Goal: Task Accomplishment & Management: Complete application form

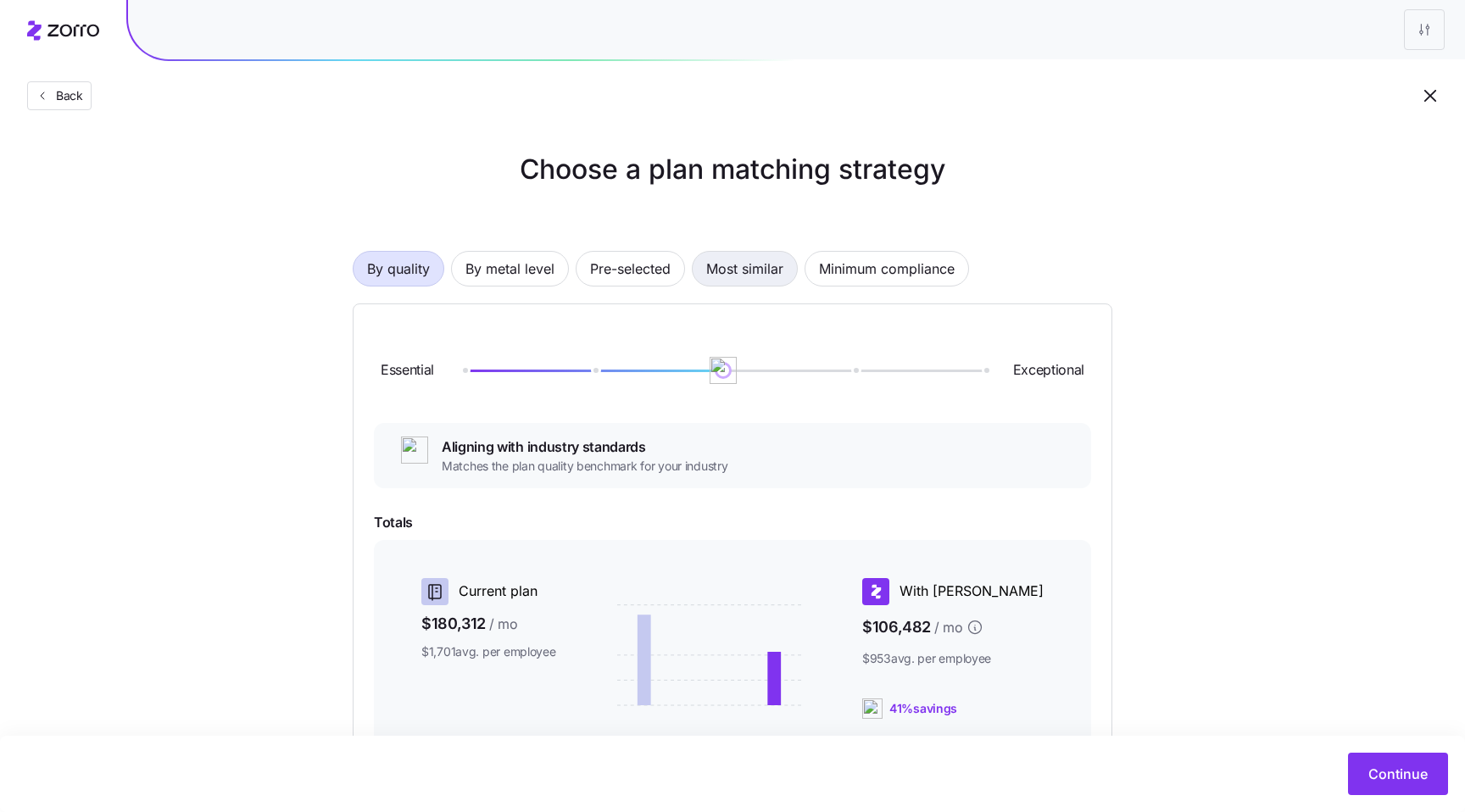
click at [752, 270] on span "Most similar" at bounding box center [745, 268] width 77 height 34
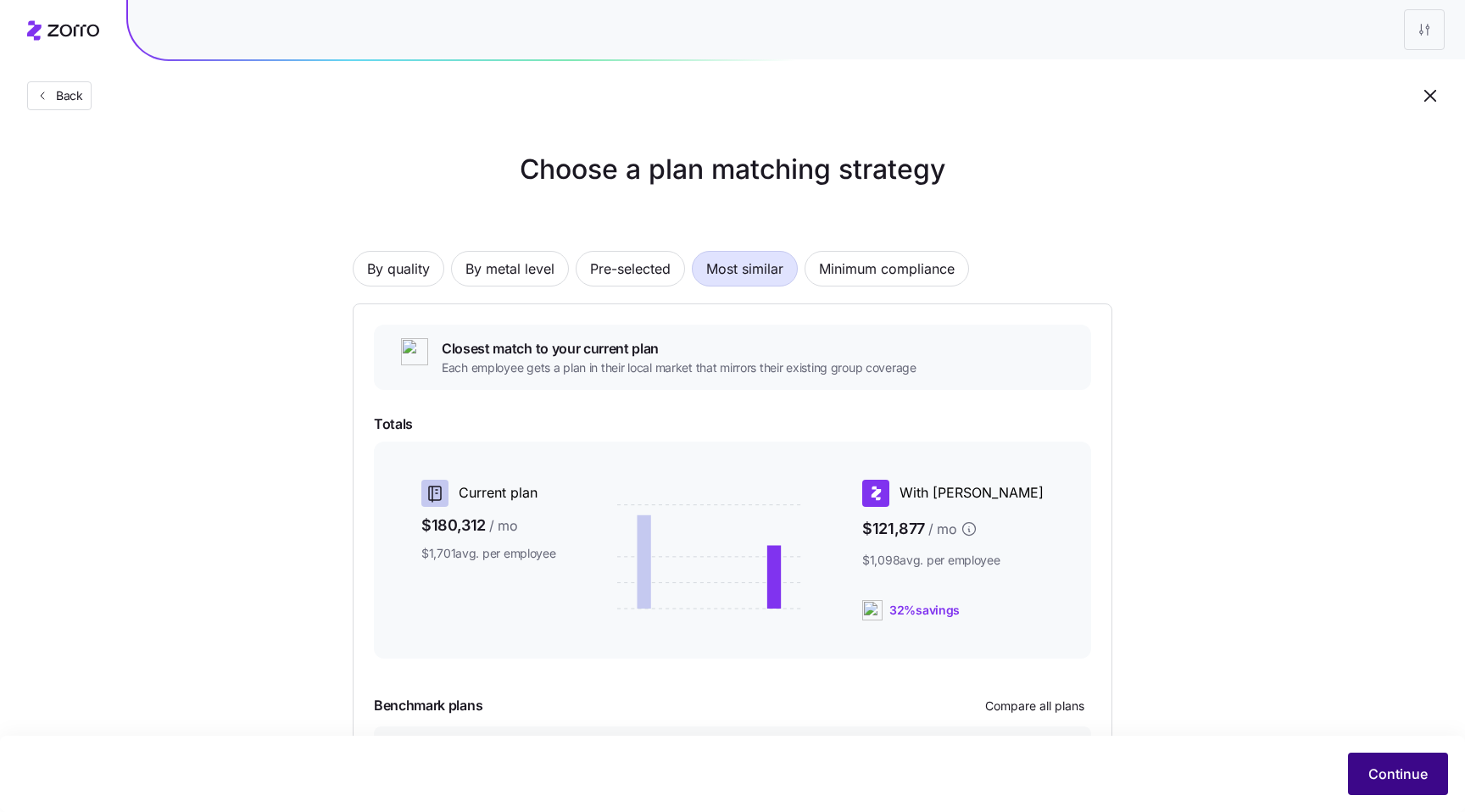
click at [1379, 776] on span "Continue" at bounding box center [1398, 773] width 60 height 20
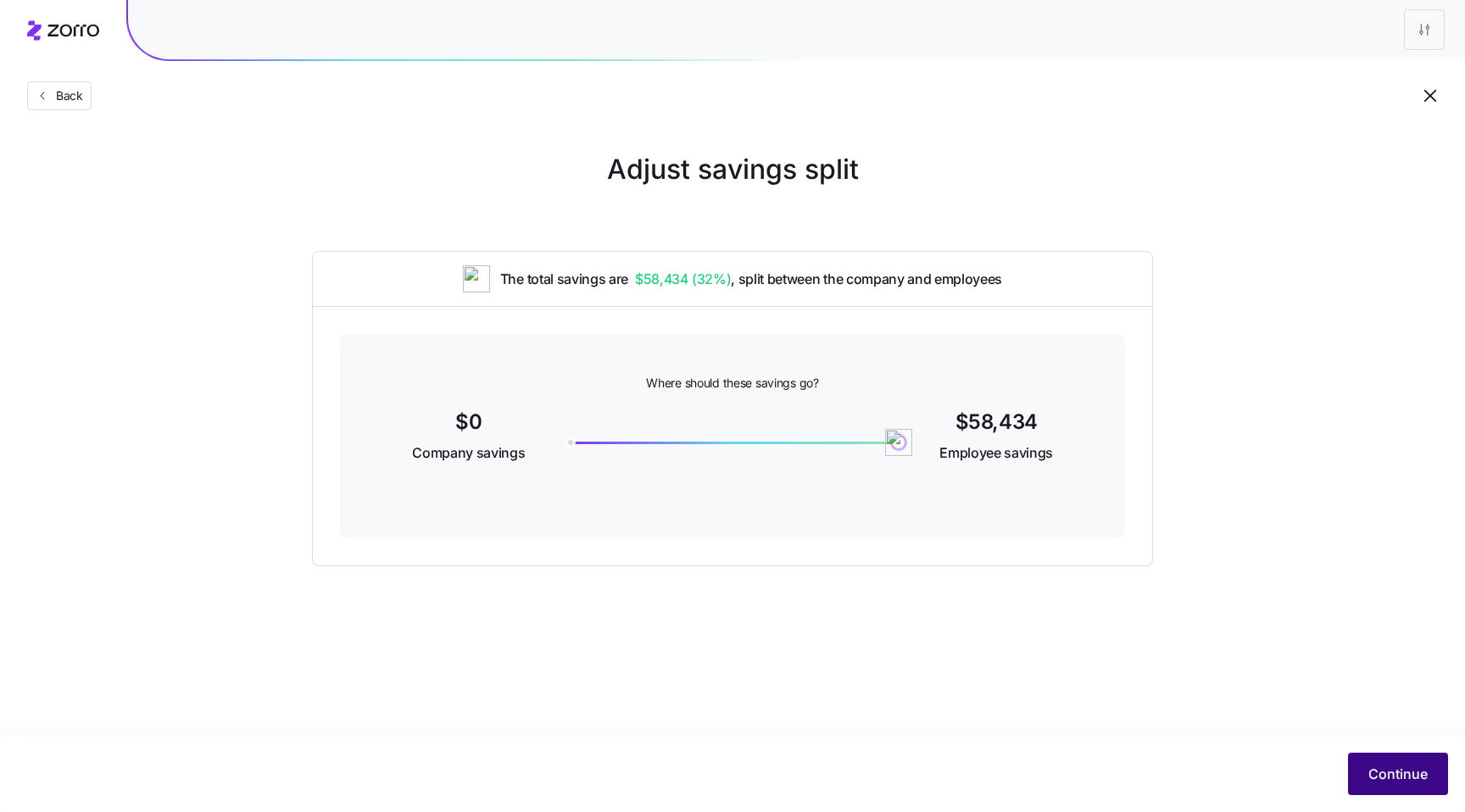
click at [1386, 767] on span "Continue" at bounding box center [1398, 773] width 60 height 20
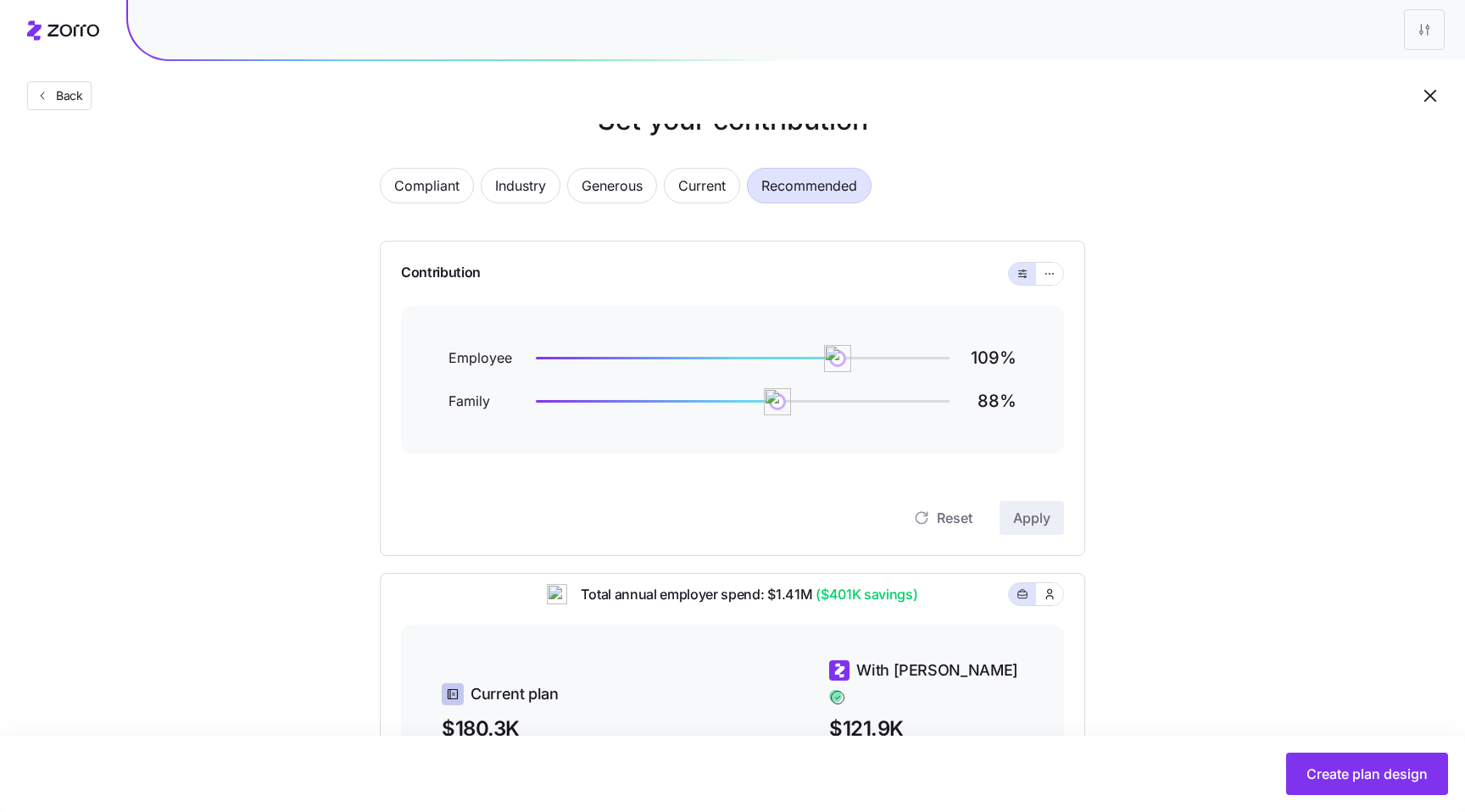
scroll to position [60, 0]
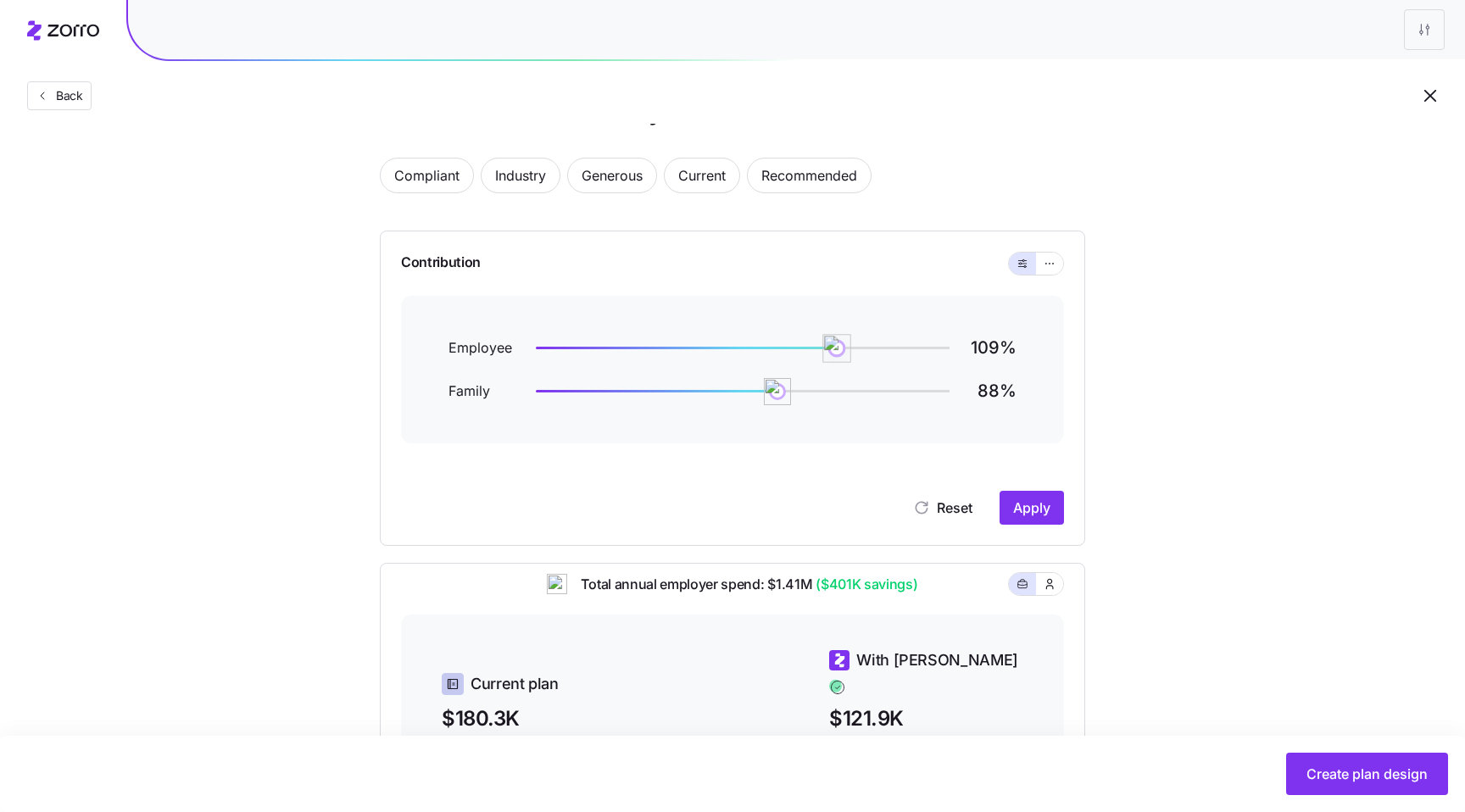
click at [837, 354] on img at bounding box center [836, 348] width 28 height 28
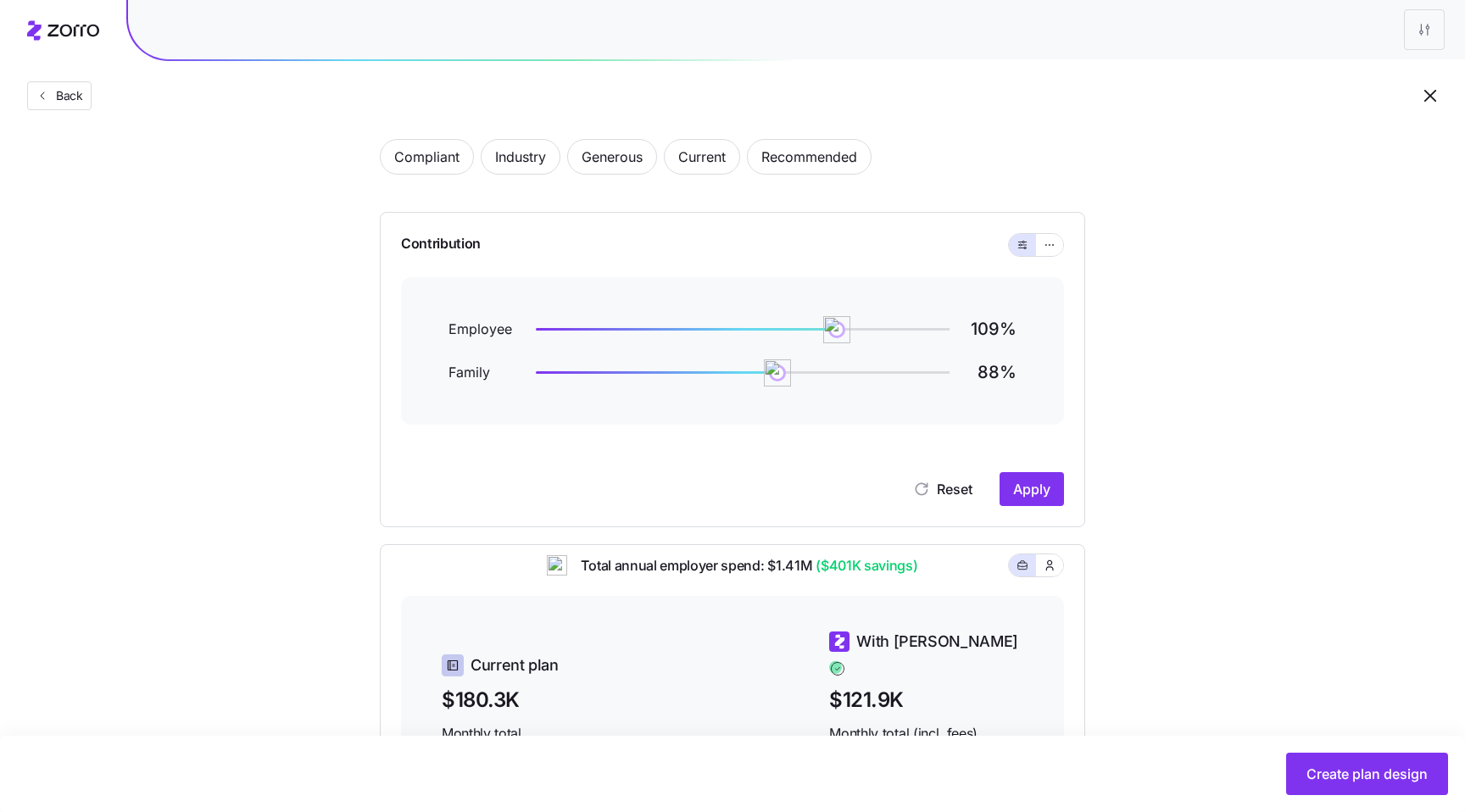
scroll to position [63, 0]
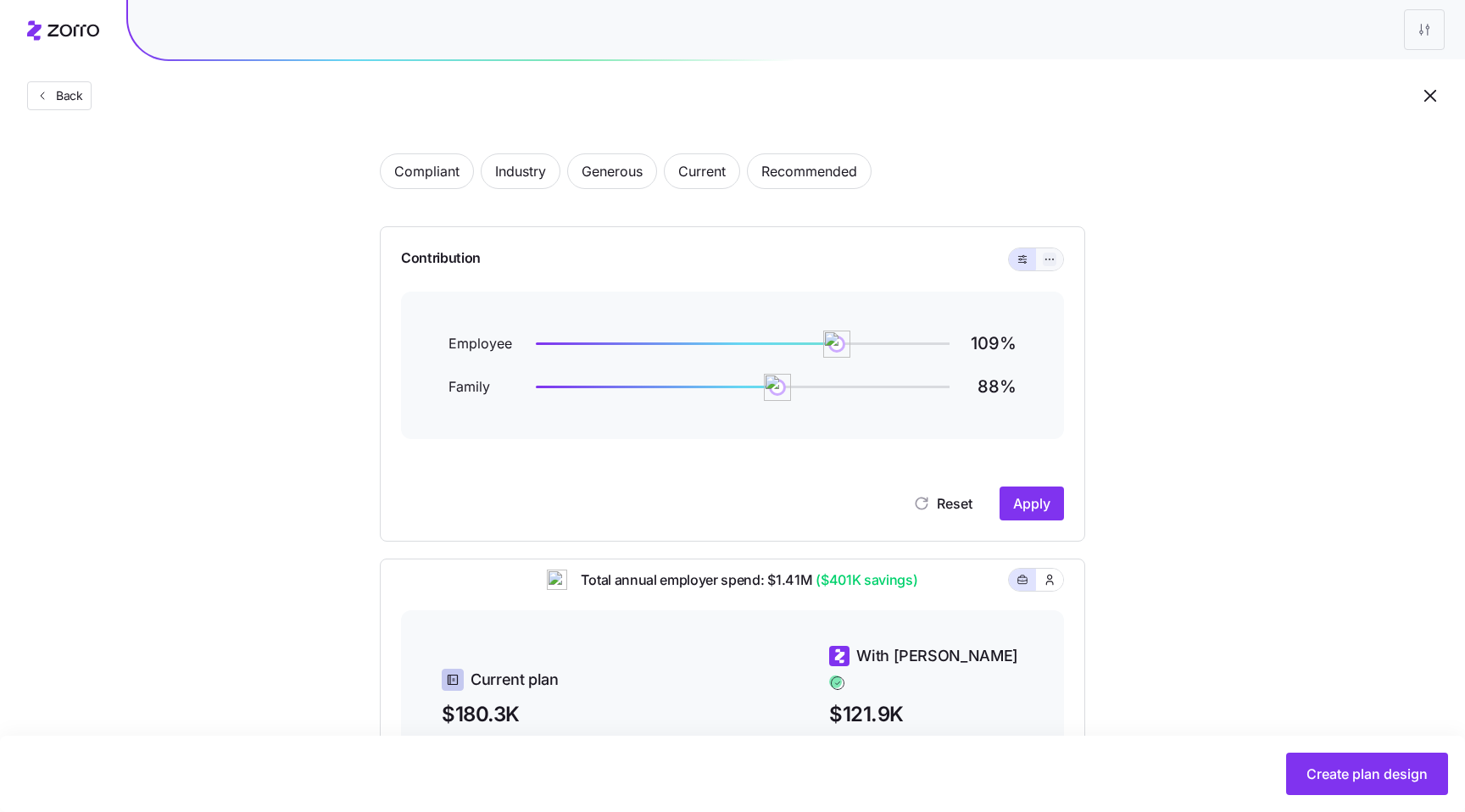
click at [1052, 256] on icon "button" at bounding box center [1050, 259] width 12 height 20
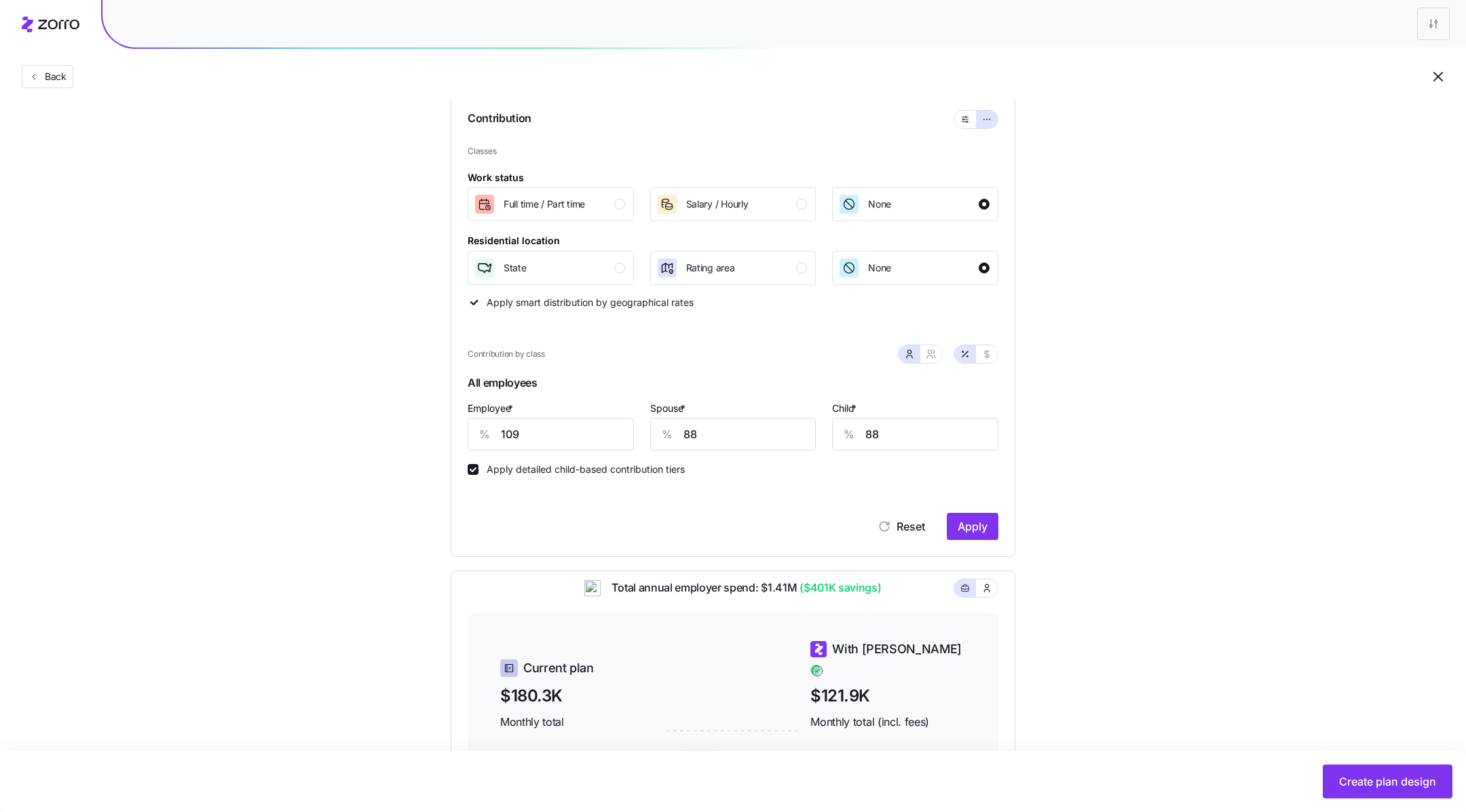
scroll to position [149, 0]
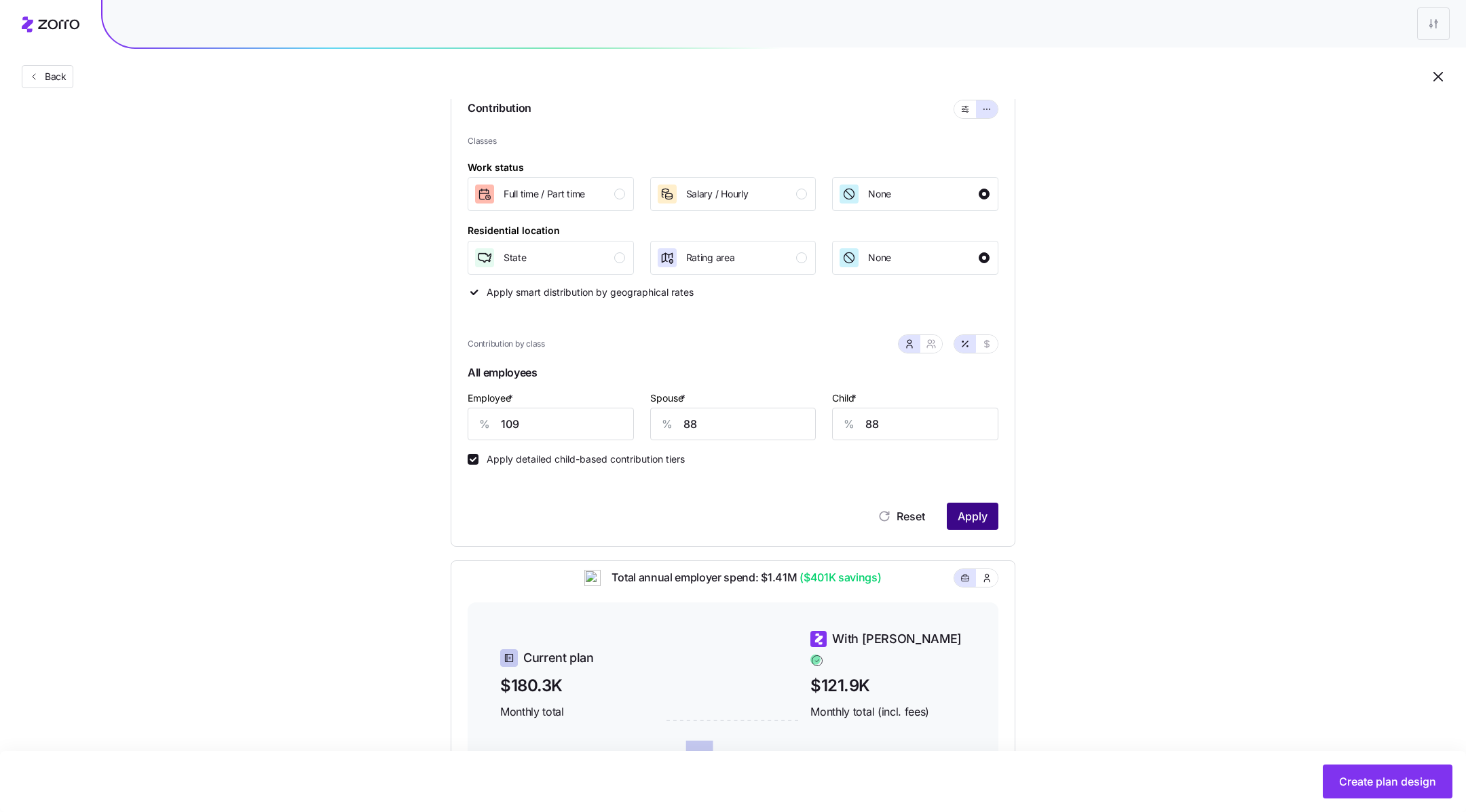
click at [974, 523] on span "Apply" at bounding box center [972, 516] width 30 height 16
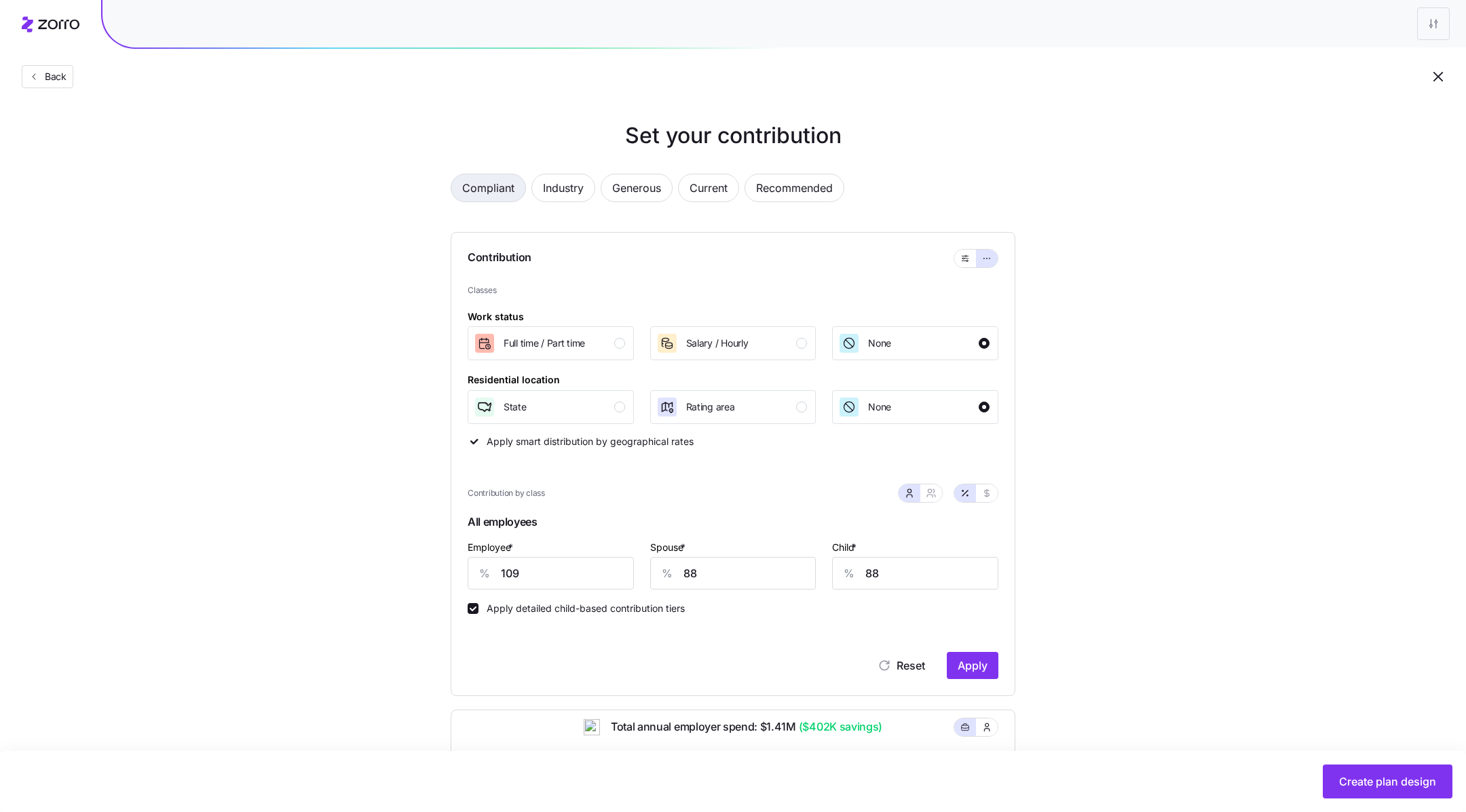
click at [489, 188] on span "Compliant" at bounding box center [488, 188] width 52 height 27
click at [566, 185] on span "Industry" at bounding box center [563, 188] width 40 height 27
click at [469, 188] on span "Compliant" at bounding box center [488, 188] width 52 height 27
click at [563, 190] on span "Industry" at bounding box center [563, 188] width 40 height 27
click at [966, 649] on button "Apply" at bounding box center [972, 666] width 51 height 27
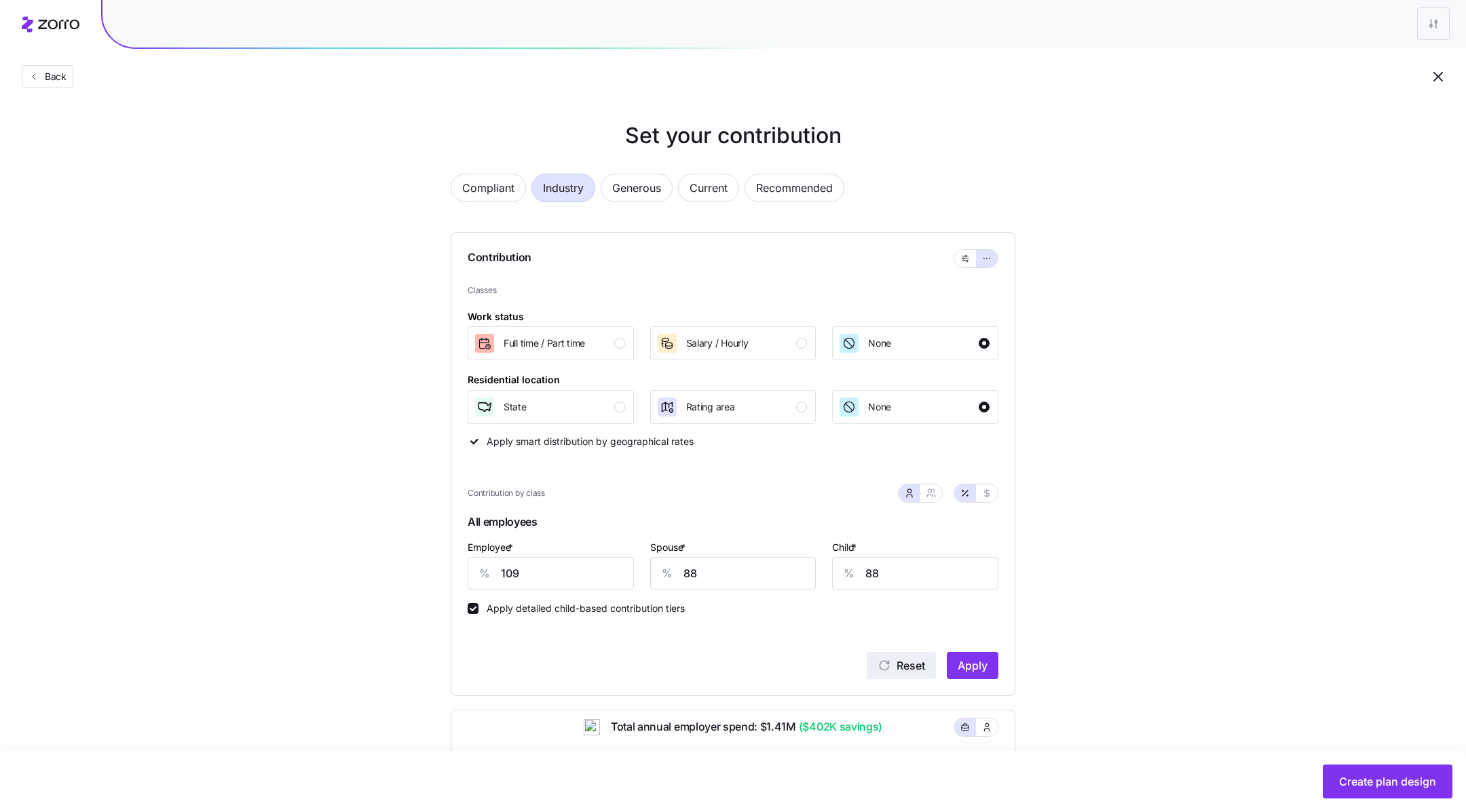
click at [886, 649] on icon "button" at bounding box center [885, 666] width 10 height 10
click at [37, 74] on icon "button" at bounding box center [34, 76] width 11 height 11
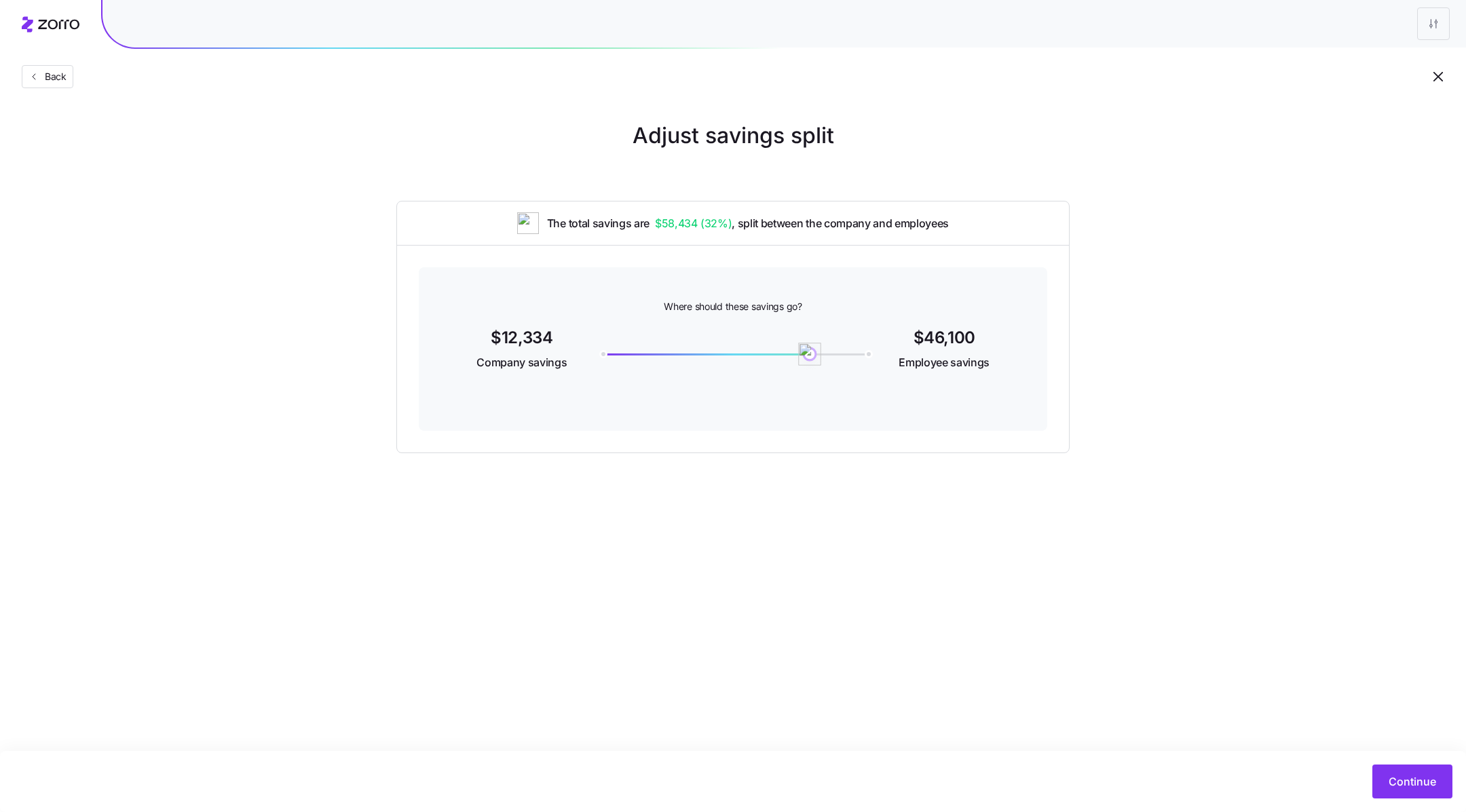
drag, startPoint x: 864, startPoint y: 354, endPoint x: 810, endPoint y: 354, distance: 54.0
click at [810, 354] on img at bounding box center [809, 354] width 23 height 23
click at [1398, 783] on span "Continue" at bounding box center [1412, 782] width 48 height 16
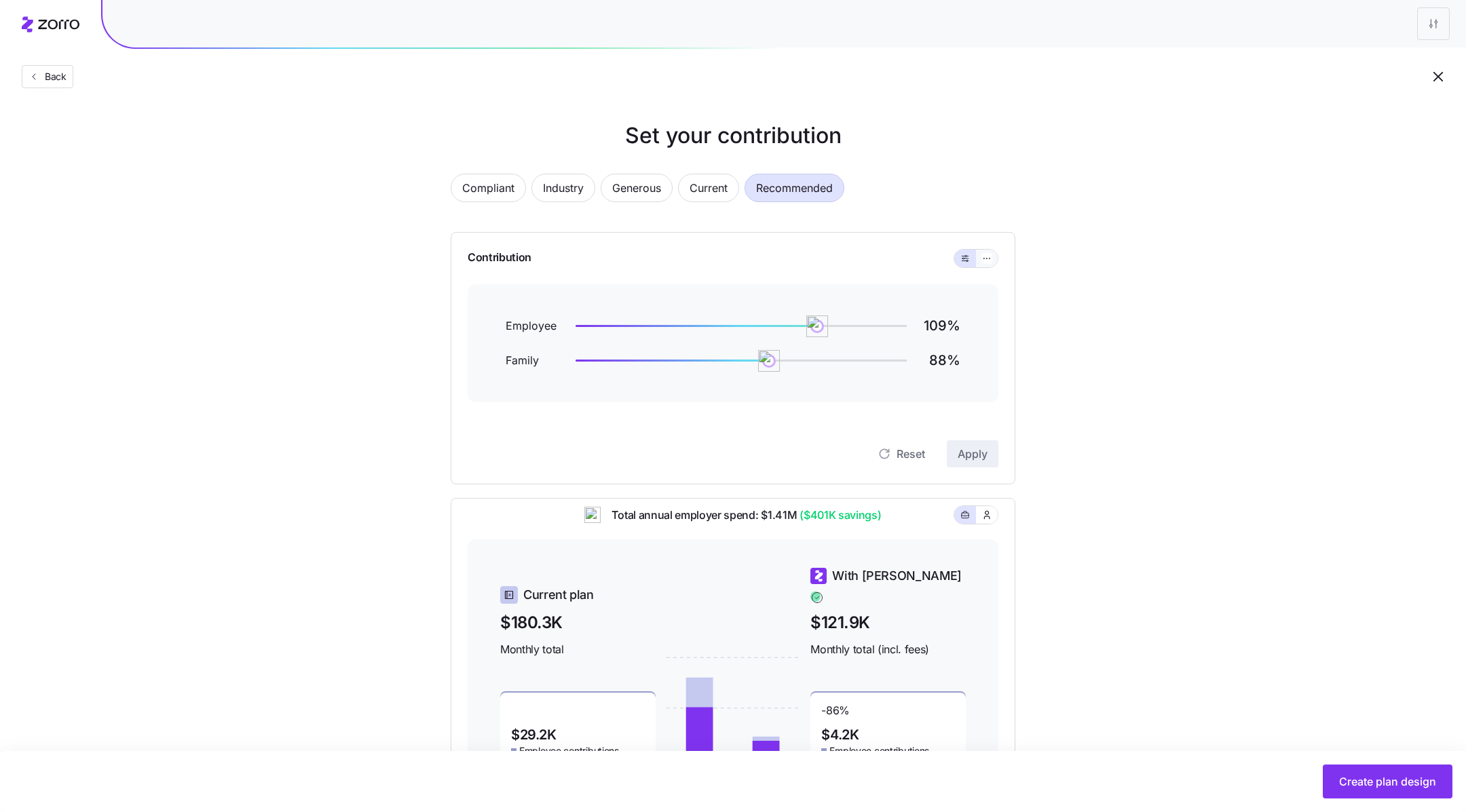
click at [992, 251] on button "button" at bounding box center [987, 259] width 22 height 18
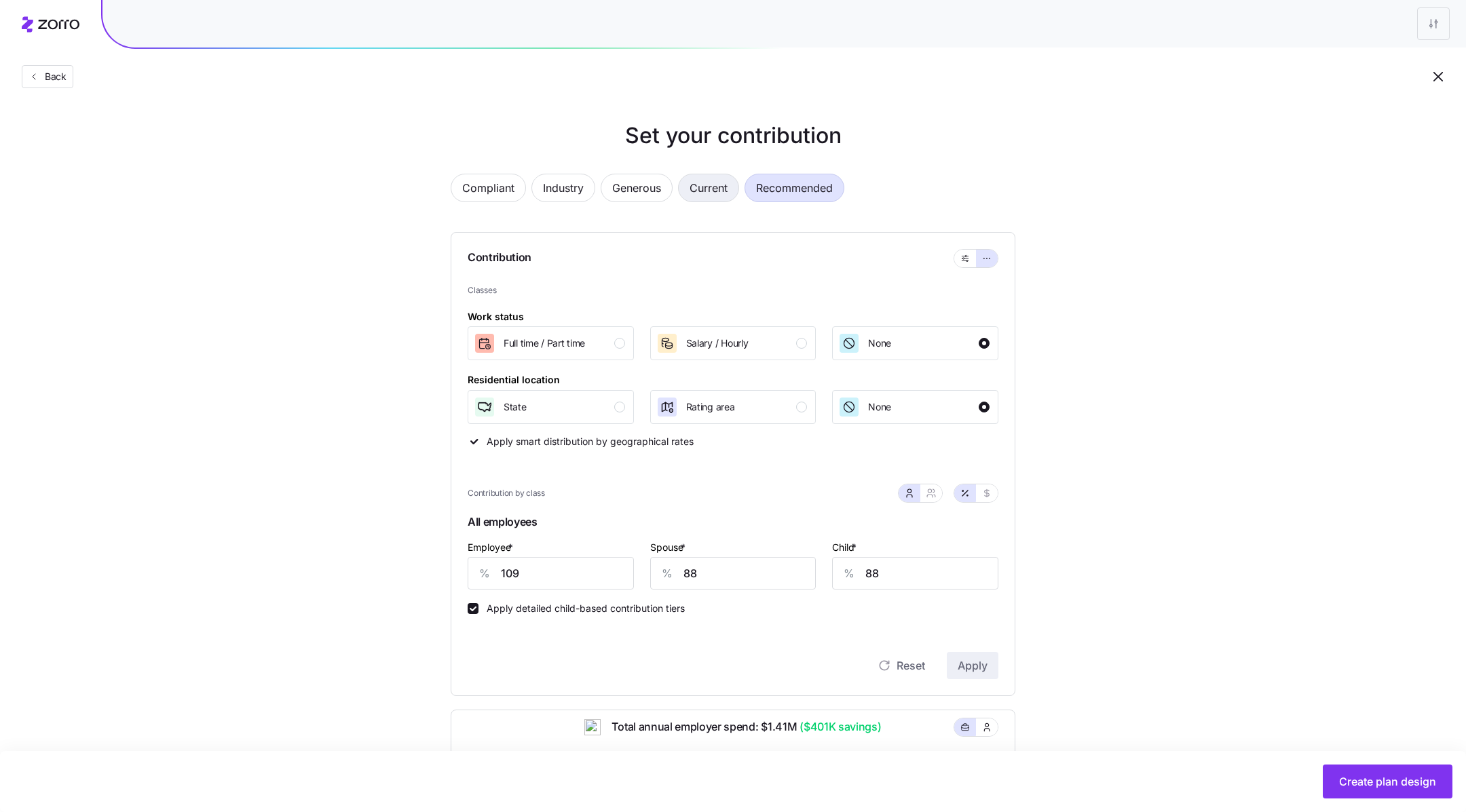
click at [711, 188] on span "Current" at bounding box center [708, 188] width 38 height 27
click at [805, 190] on span "Recommended" at bounding box center [794, 188] width 76 height 27
click at [757, 563] on input "88" at bounding box center [733, 573] width 166 height 32
click at [739, 577] on input "88" at bounding box center [733, 573] width 166 height 32
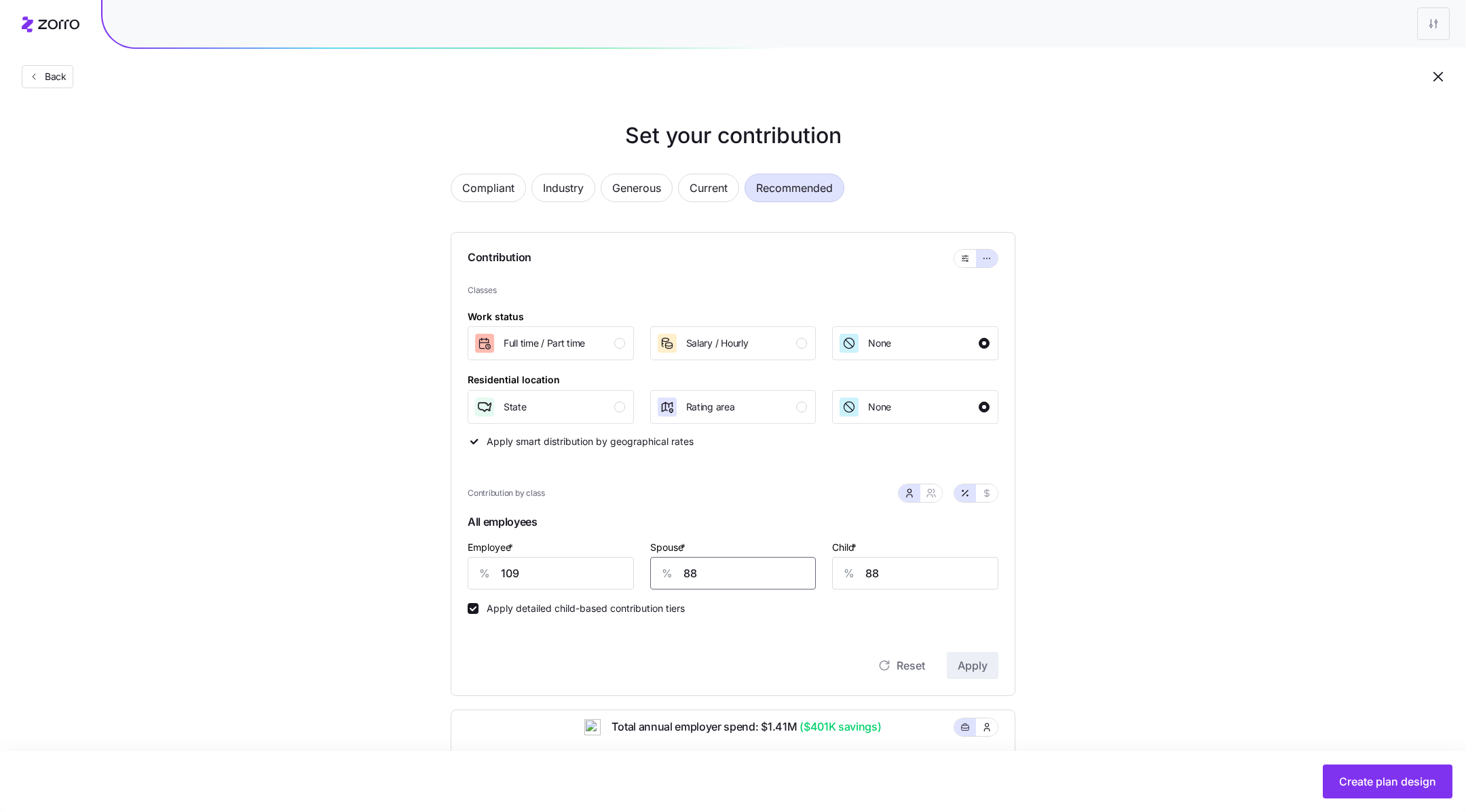
click at [739, 577] on input "88" at bounding box center [733, 573] width 166 height 32
type input "88"
click at [1014, 627] on div "Contribution Classes Work status [DEMOGRAPHIC_DATA] / [DEMOGRAPHIC_DATA] Salary…" at bounding box center [733, 464] width 565 height 464
click at [975, 660] on span "Apply" at bounding box center [972, 666] width 30 height 16
click at [780, 190] on span "Recommended" at bounding box center [794, 188] width 76 height 27
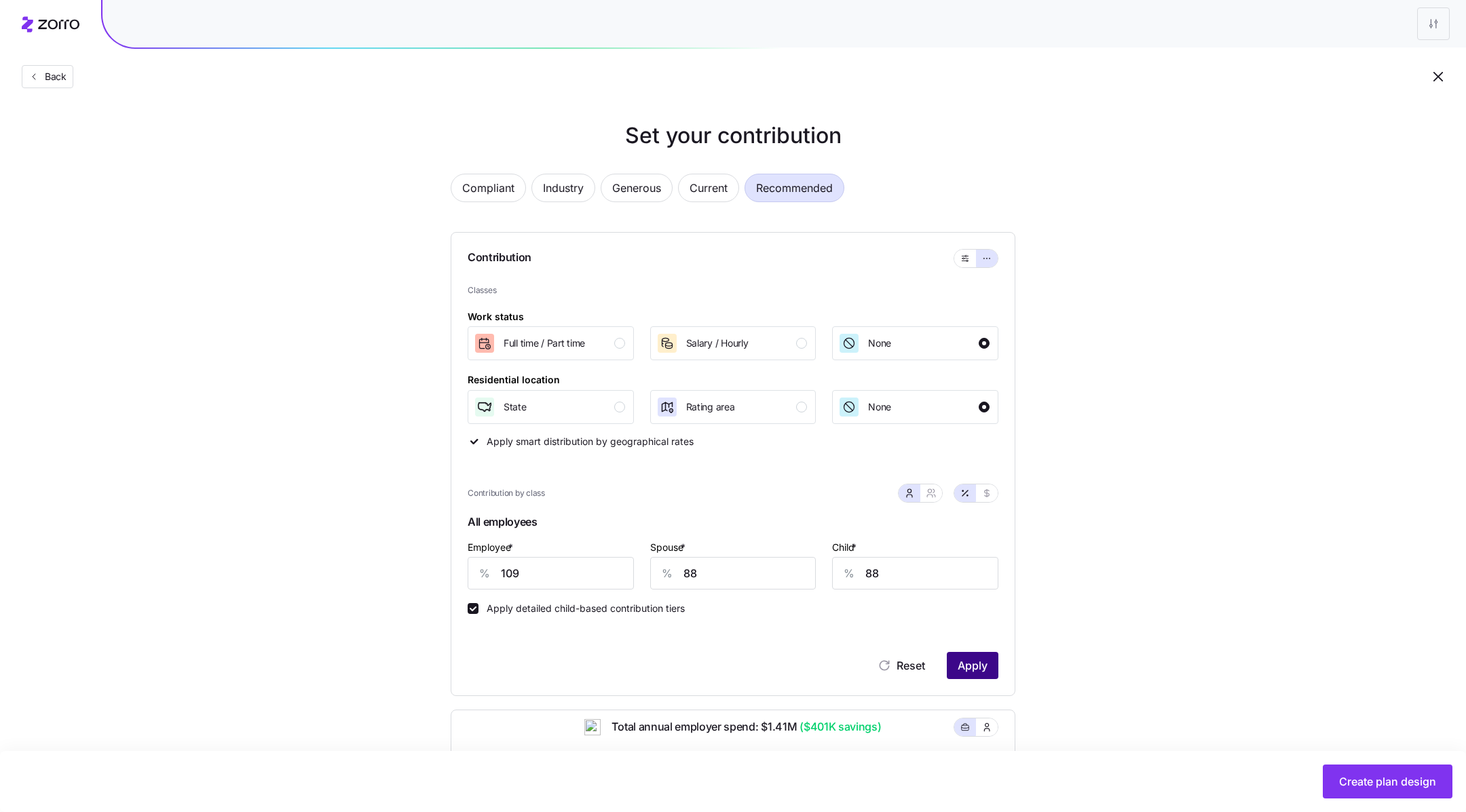
click at [976, 677] on button "Apply" at bounding box center [972, 666] width 51 height 27
click at [897, 660] on span "Reset" at bounding box center [911, 666] width 29 height 16
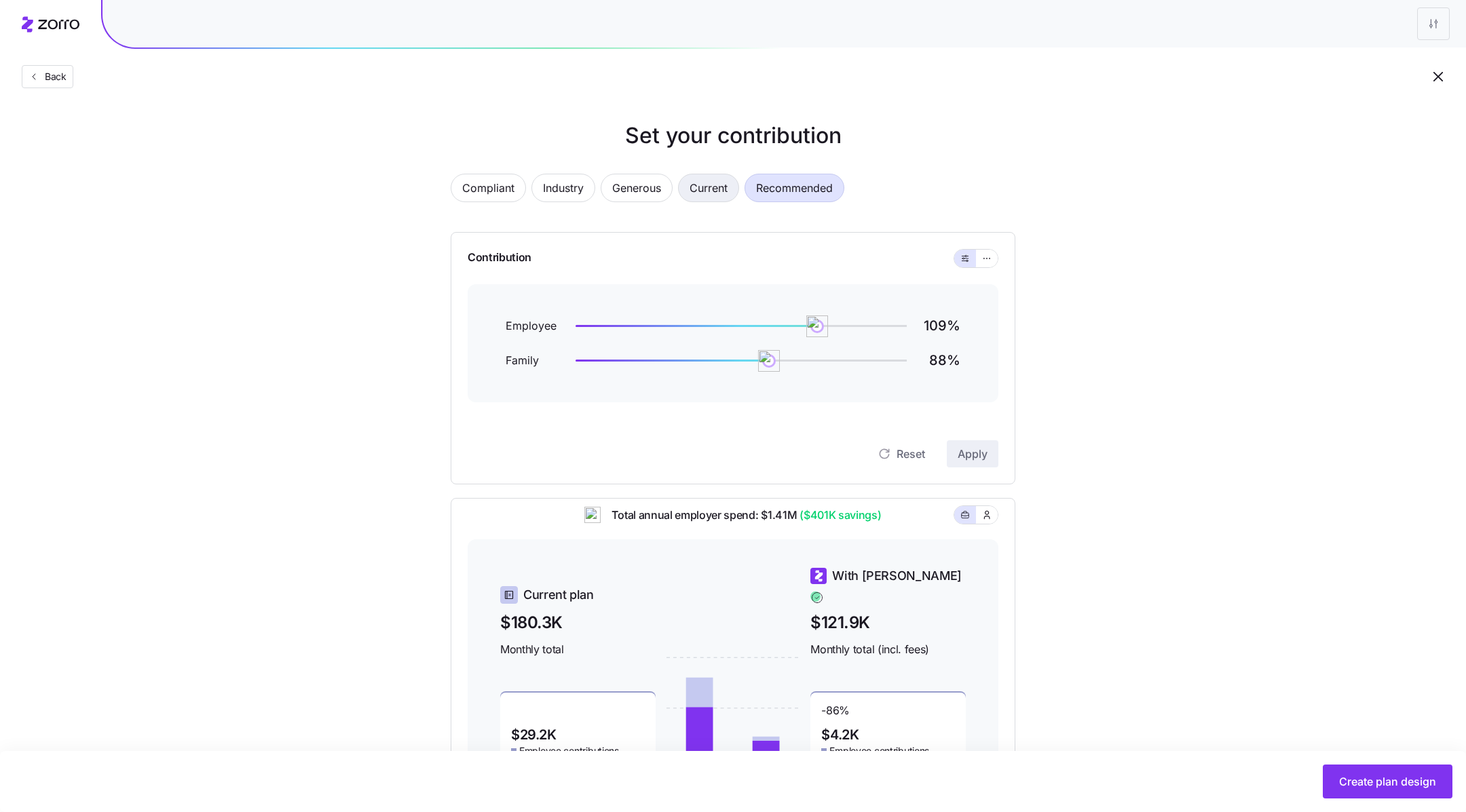
click at [691, 183] on span "Current" at bounding box center [708, 188] width 38 height 27
click at [987, 254] on icon "button" at bounding box center [986, 258] width 10 height 16
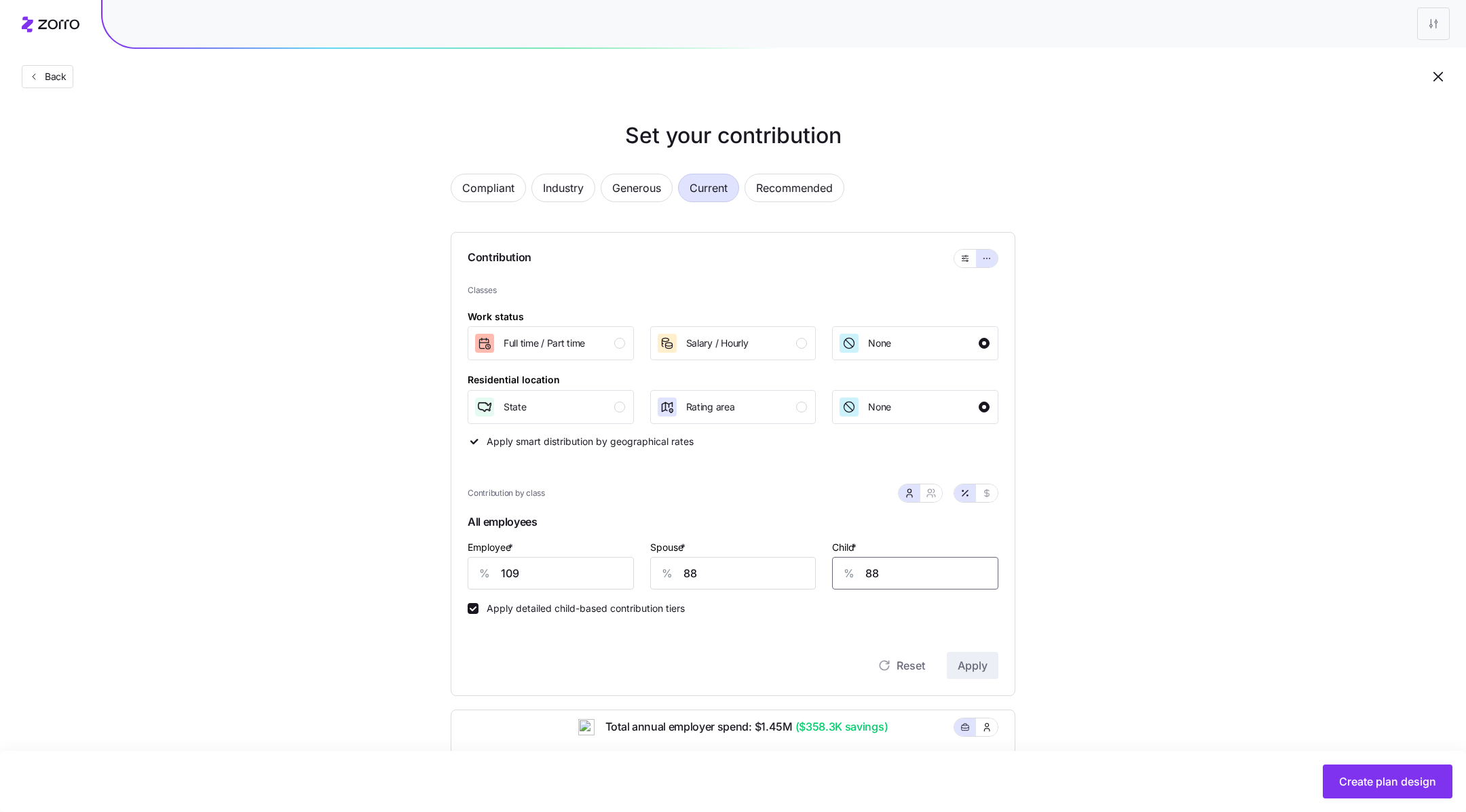
click at [892, 578] on input "88" at bounding box center [915, 573] width 166 height 32
click at [975, 665] on span "Apply" at bounding box center [972, 666] width 30 height 16
click at [692, 185] on span "Current" at bounding box center [708, 188] width 38 height 27
click at [909, 565] on input "89" at bounding box center [915, 573] width 166 height 32
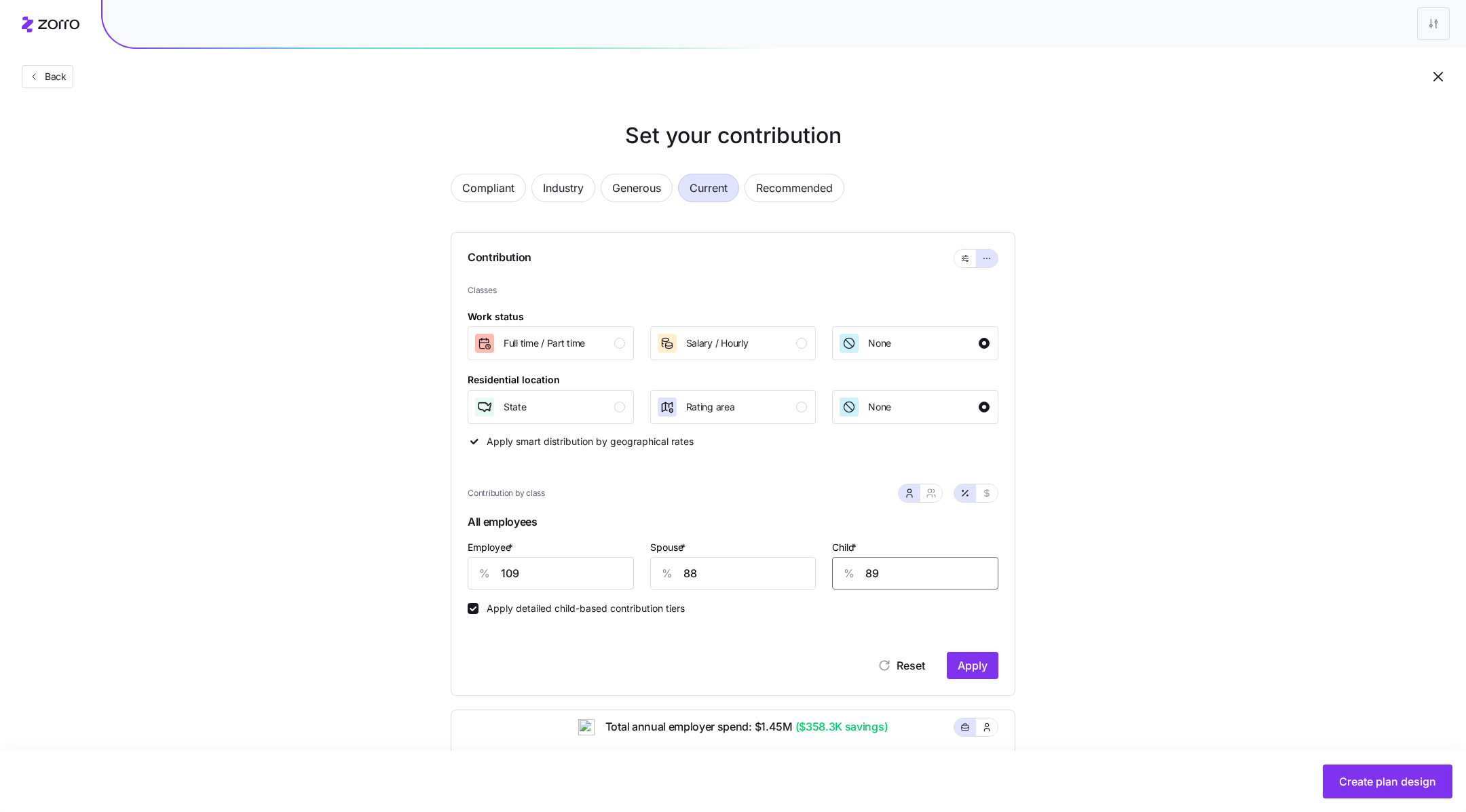
click at [909, 565] on input "89" at bounding box center [915, 573] width 166 height 32
click at [1116, 630] on div "Set your contribution Compliant Industry Generous Current Recommended Contribut…" at bounding box center [733, 613] width 1466 height 989
click at [976, 657] on button "Apply" at bounding box center [972, 666] width 51 height 27
click at [978, 664] on span "Apply" at bounding box center [972, 666] width 30 height 16
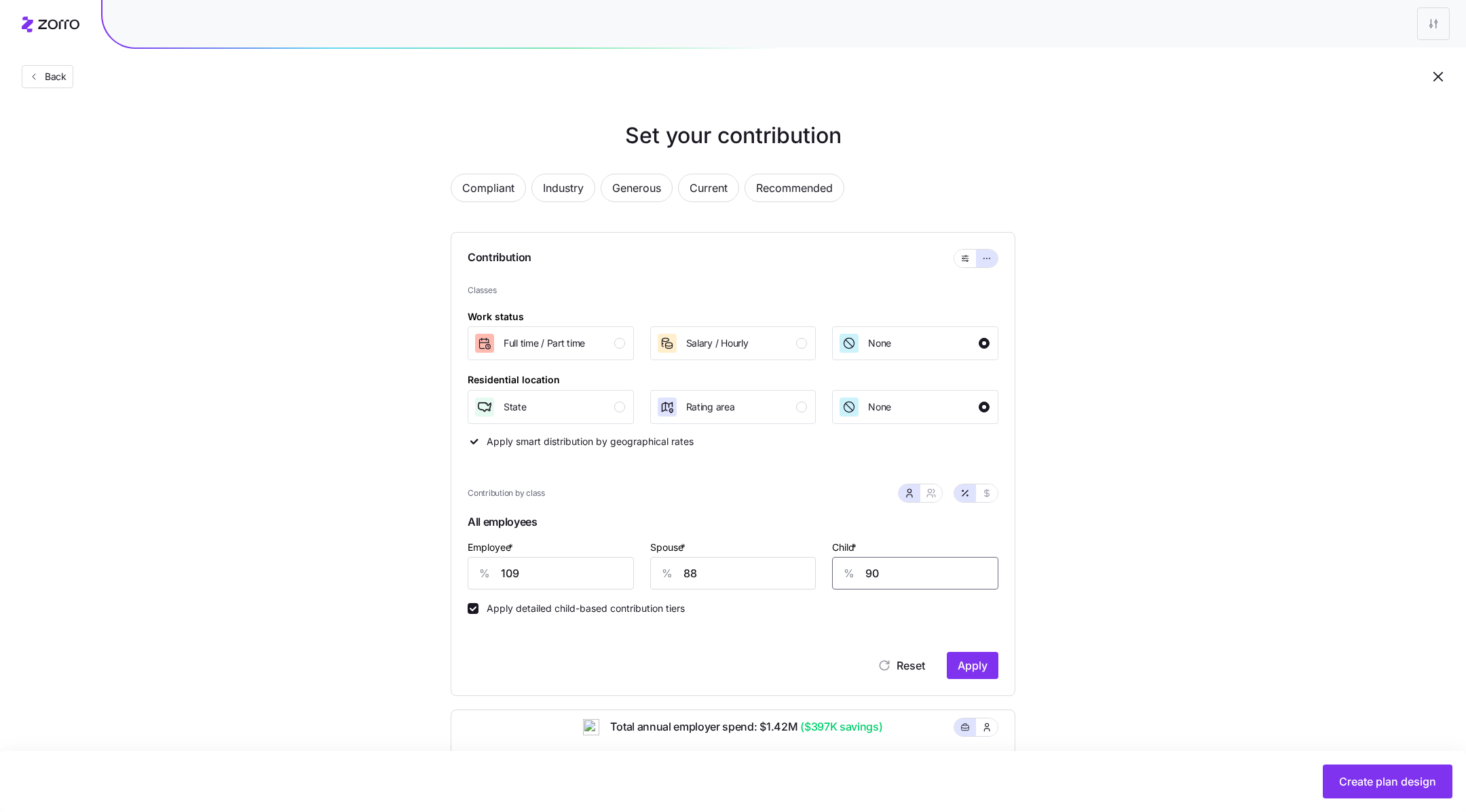
click at [960, 583] on input "90" at bounding box center [915, 573] width 166 height 32
type input "92"
click at [978, 660] on span "Apply" at bounding box center [972, 666] width 30 height 16
click at [794, 184] on span "Recommended" at bounding box center [794, 188] width 76 height 27
click at [692, 182] on span "Current" at bounding box center [708, 188] width 38 height 27
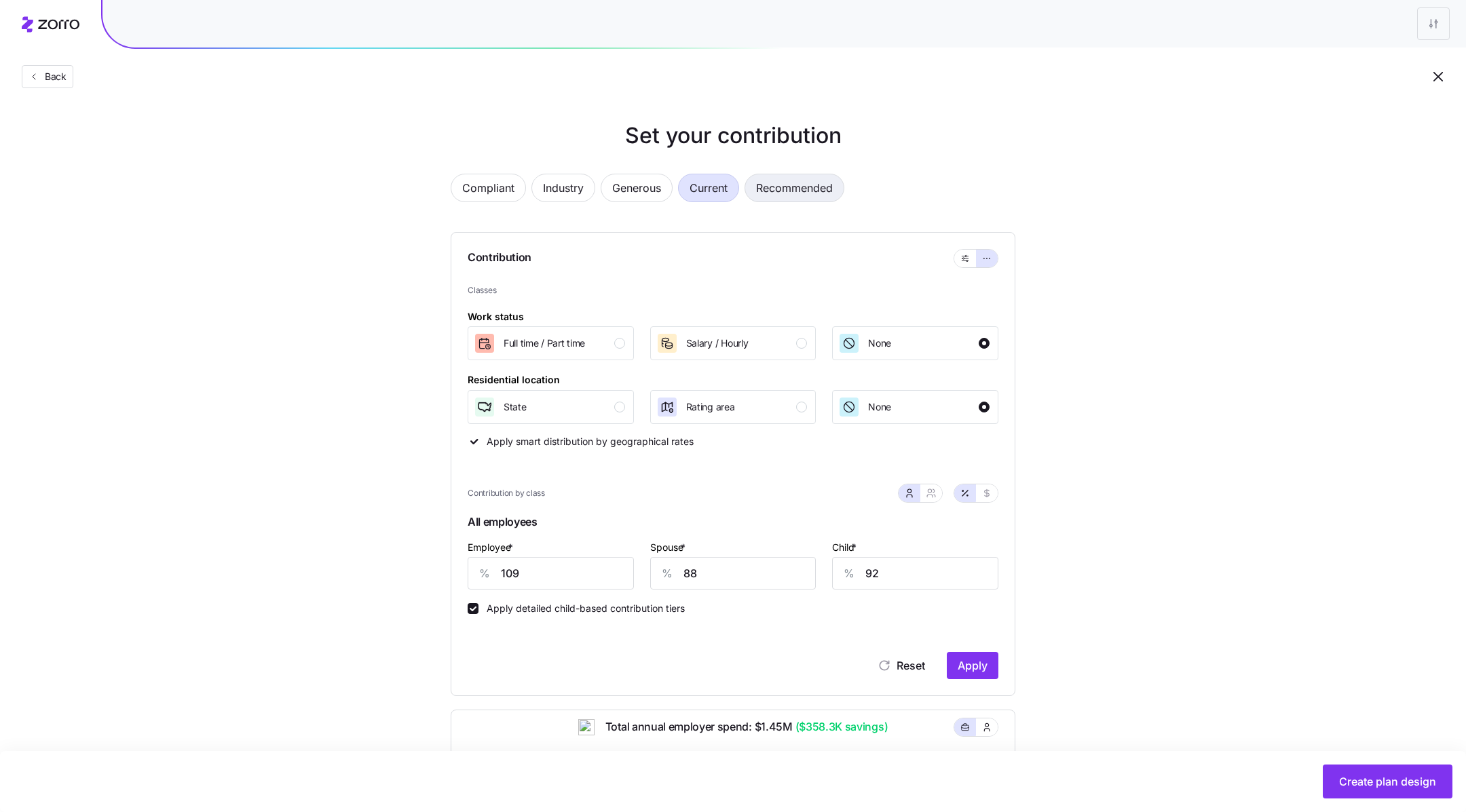
click at [786, 192] on span "Recommended" at bounding box center [794, 188] width 76 height 27
click at [903, 660] on span "Reset" at bounding box center [911, 666] width 29 height 16
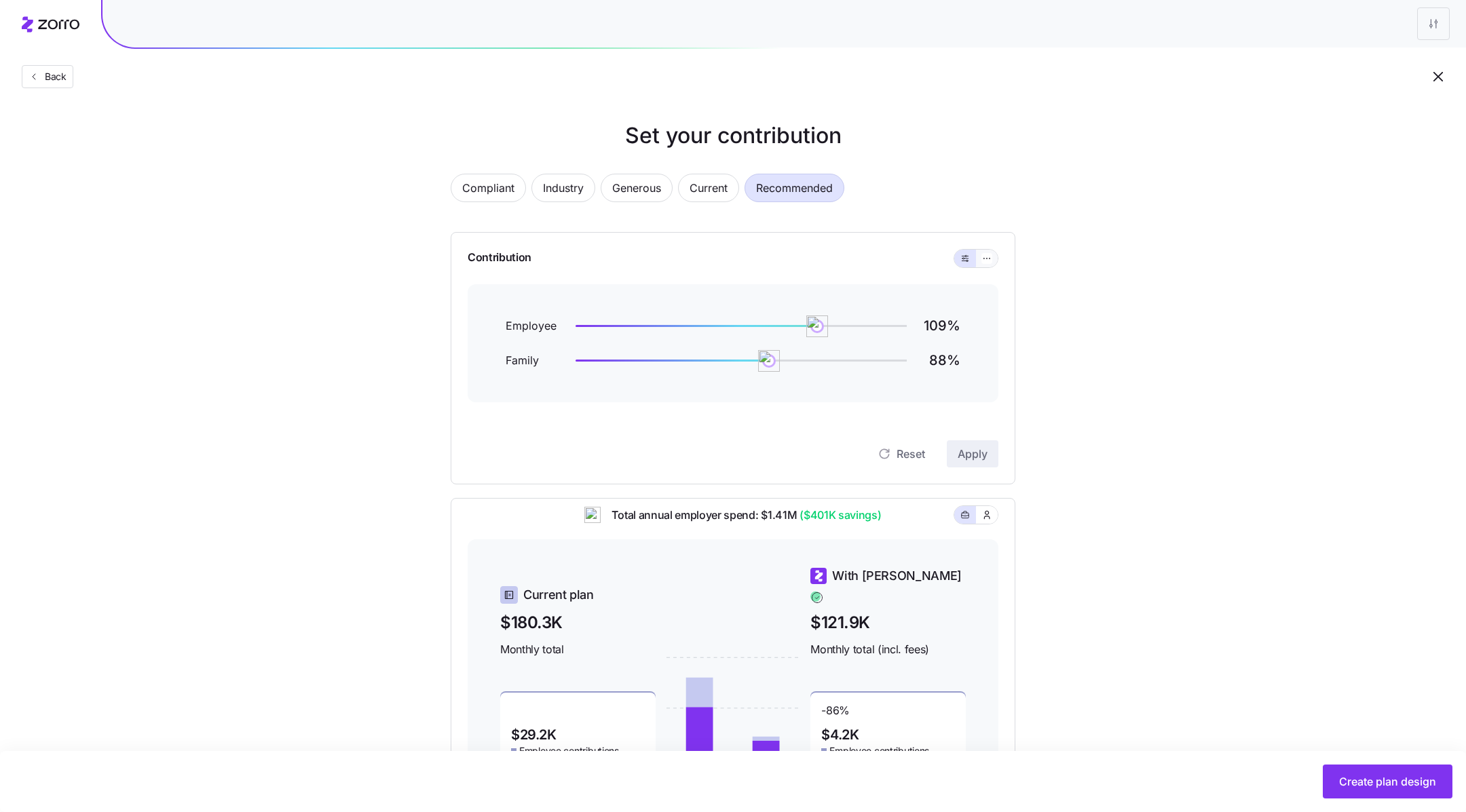
click at [978, 260] on button "button" at bounding box center [987, 259] width 22 height 18
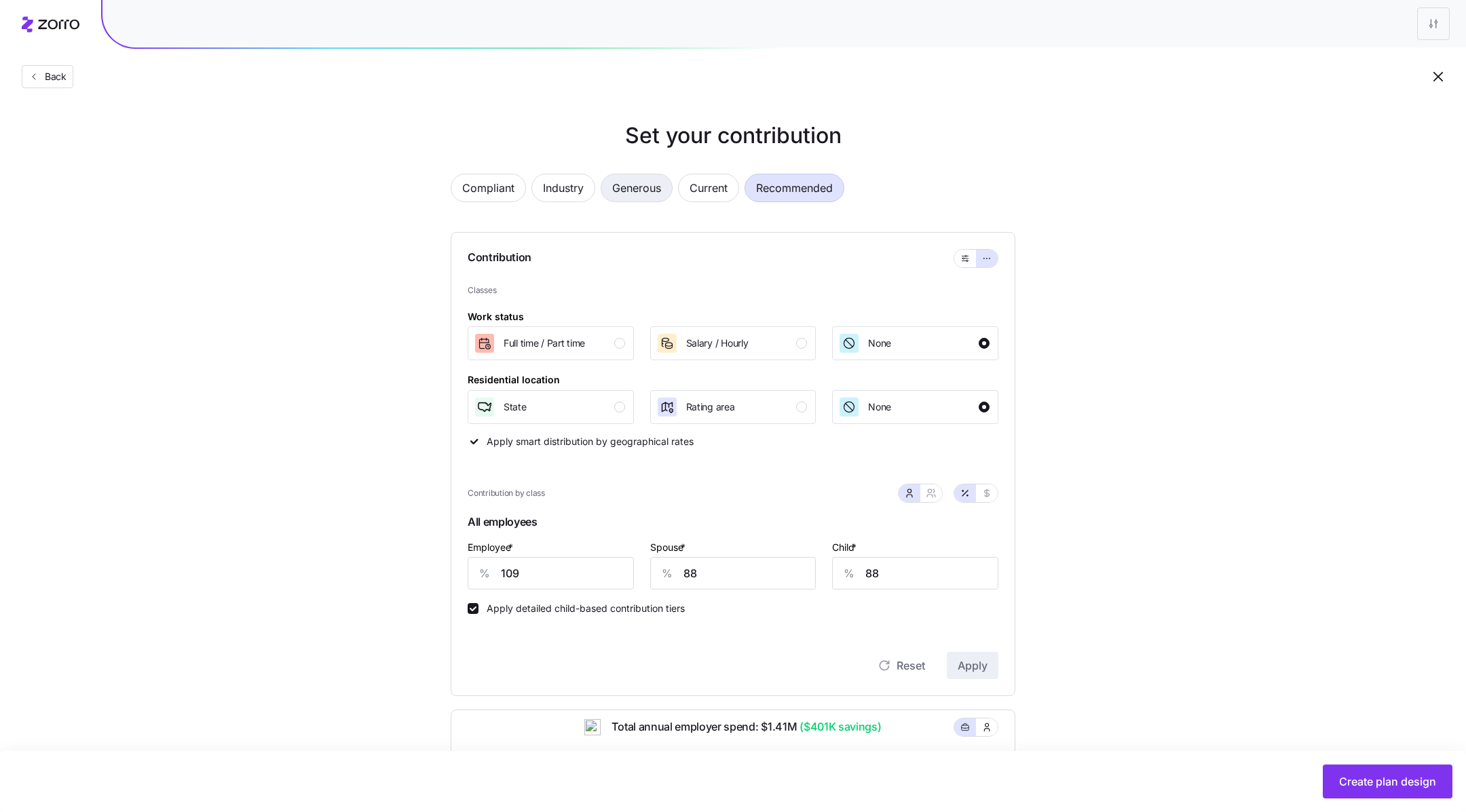
click at [639, 185] on span "Generous" at bounding box center [636, 188] width 49 height 27
click at [967, 259] on icon "button" at bounding box center [964, 258] width 10 height 16
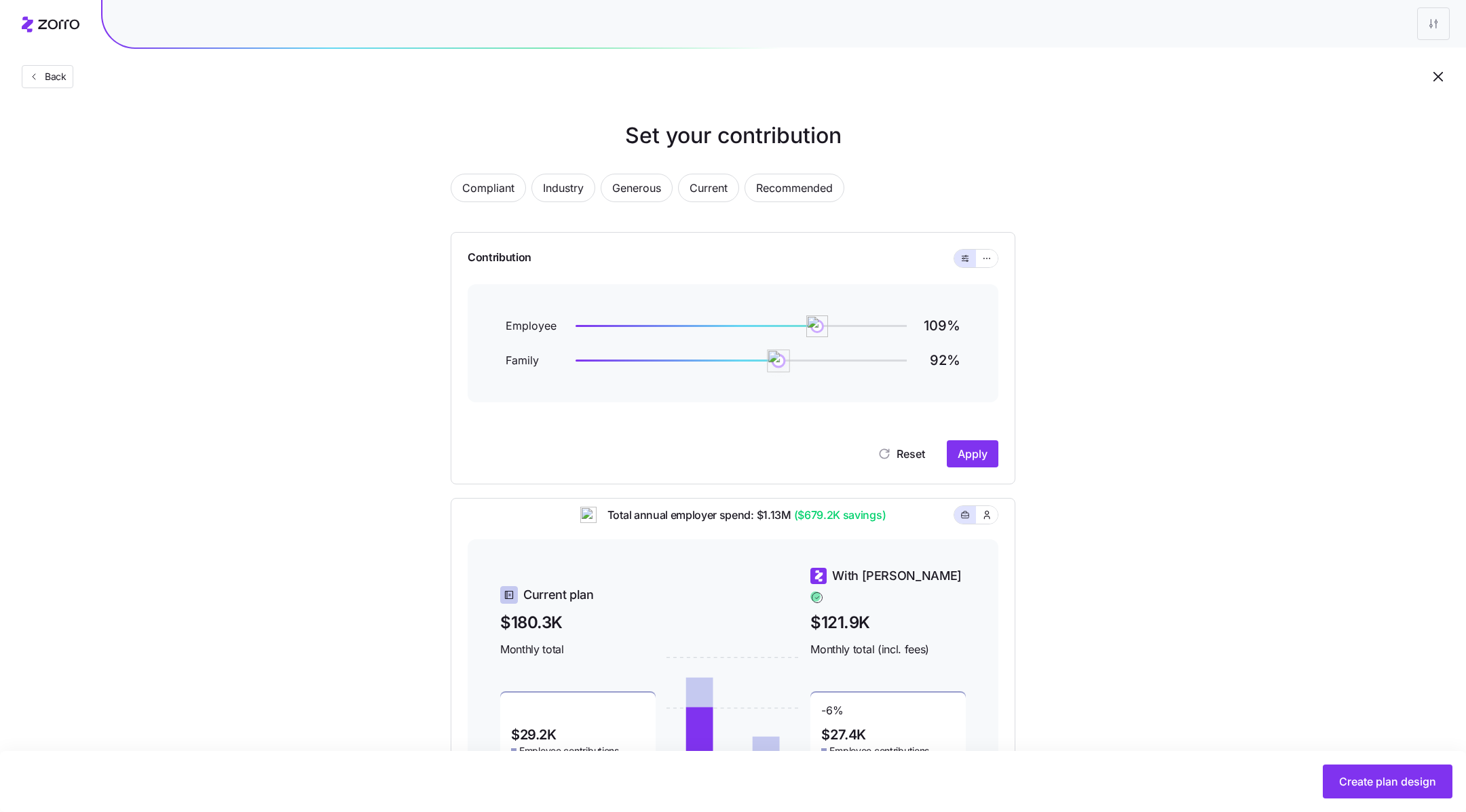
drag, startPoint x: 771, startPoint y: 355, endPoint x: 812, endPoint y: 355, distance: 41.0
click at [790, 355] on img at bounding box center [778, 360] width 23 height 23
click at [986, 257] on icon "button" at bounding box center [986, 258] width 10 height 16
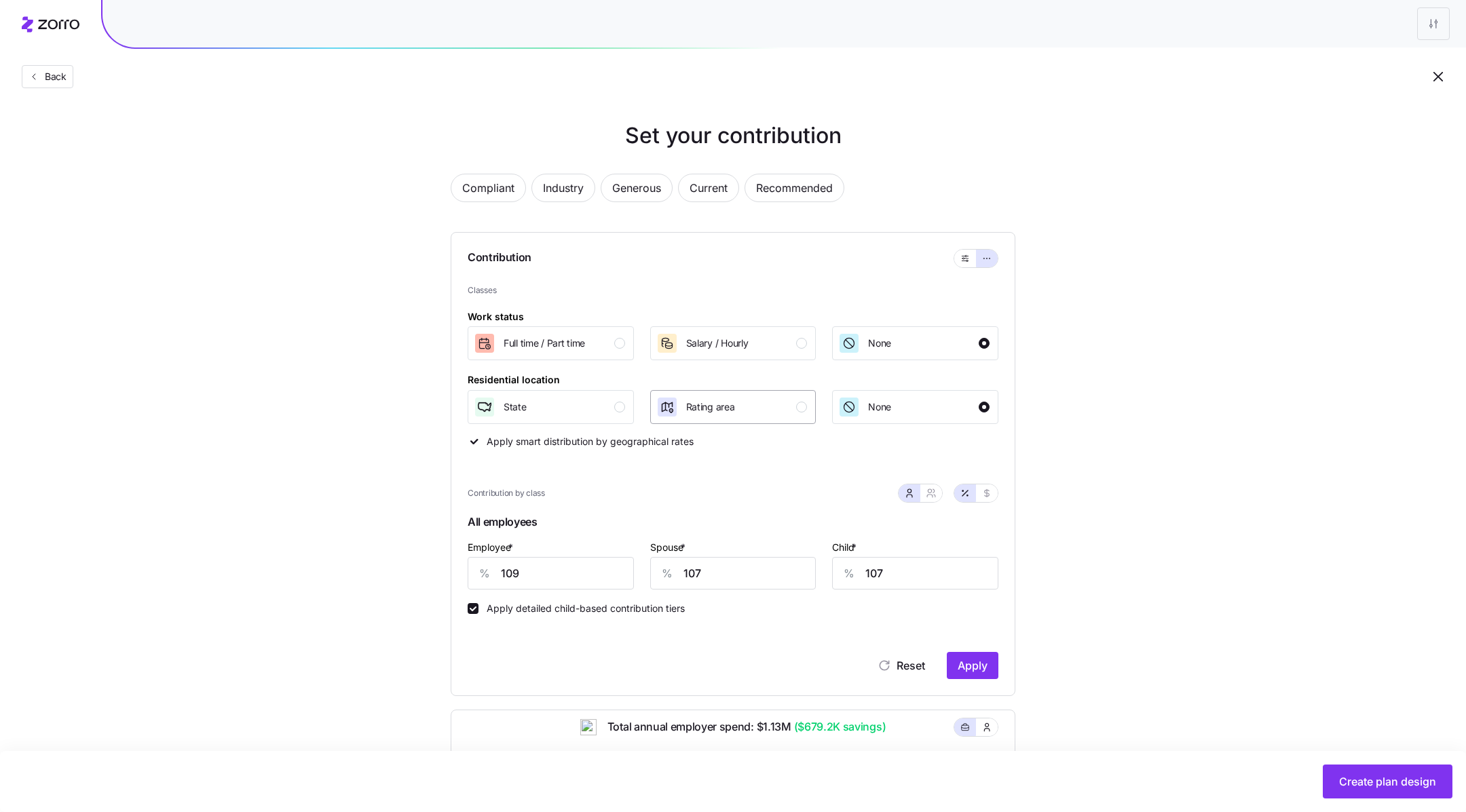
click at [753, 399] on div "Rating area" at bounding box center [732, 407] width 152 height 22
click at [975, 669] on span "Apply" at bounding box center [972, 666] width 30 height 16
click at [908, 663] on span "Reset" at bounding box center [911, 666] width 29 height 16
